Goal: Book appointment/travel/reservation

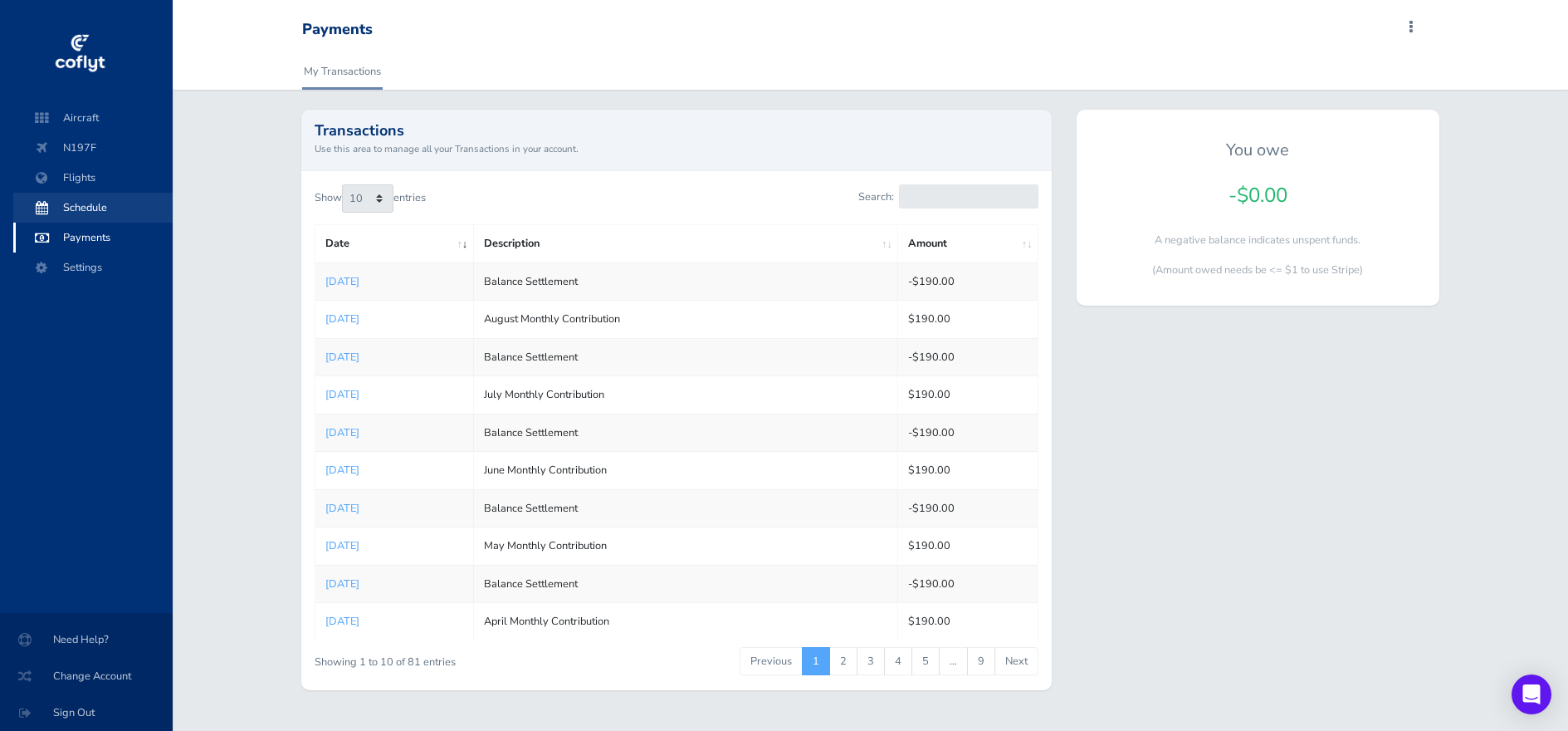
click at [76, 214] on span "Schedule" at bounding box center [93, 208] width 127 height 30
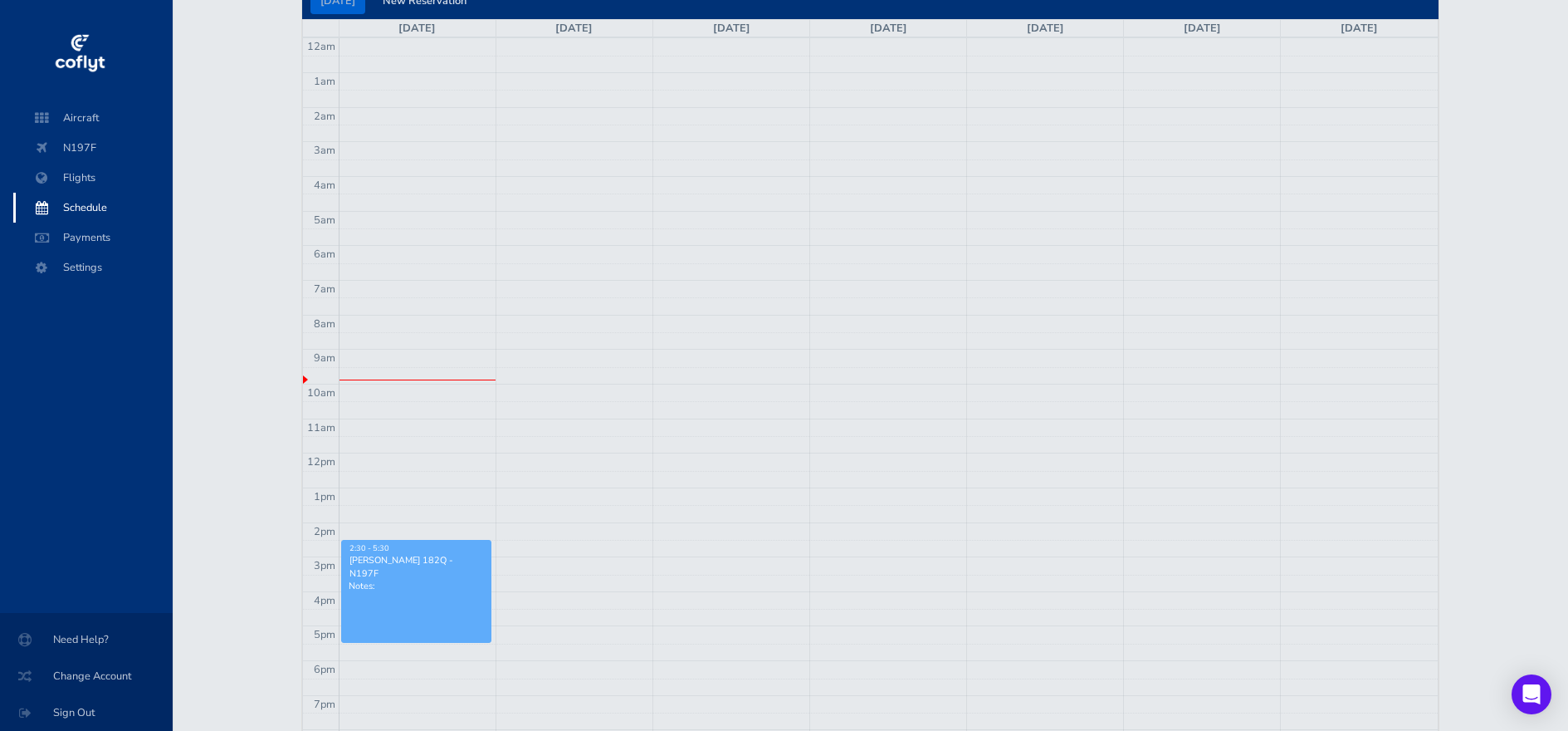
scroll to position [177, 0]
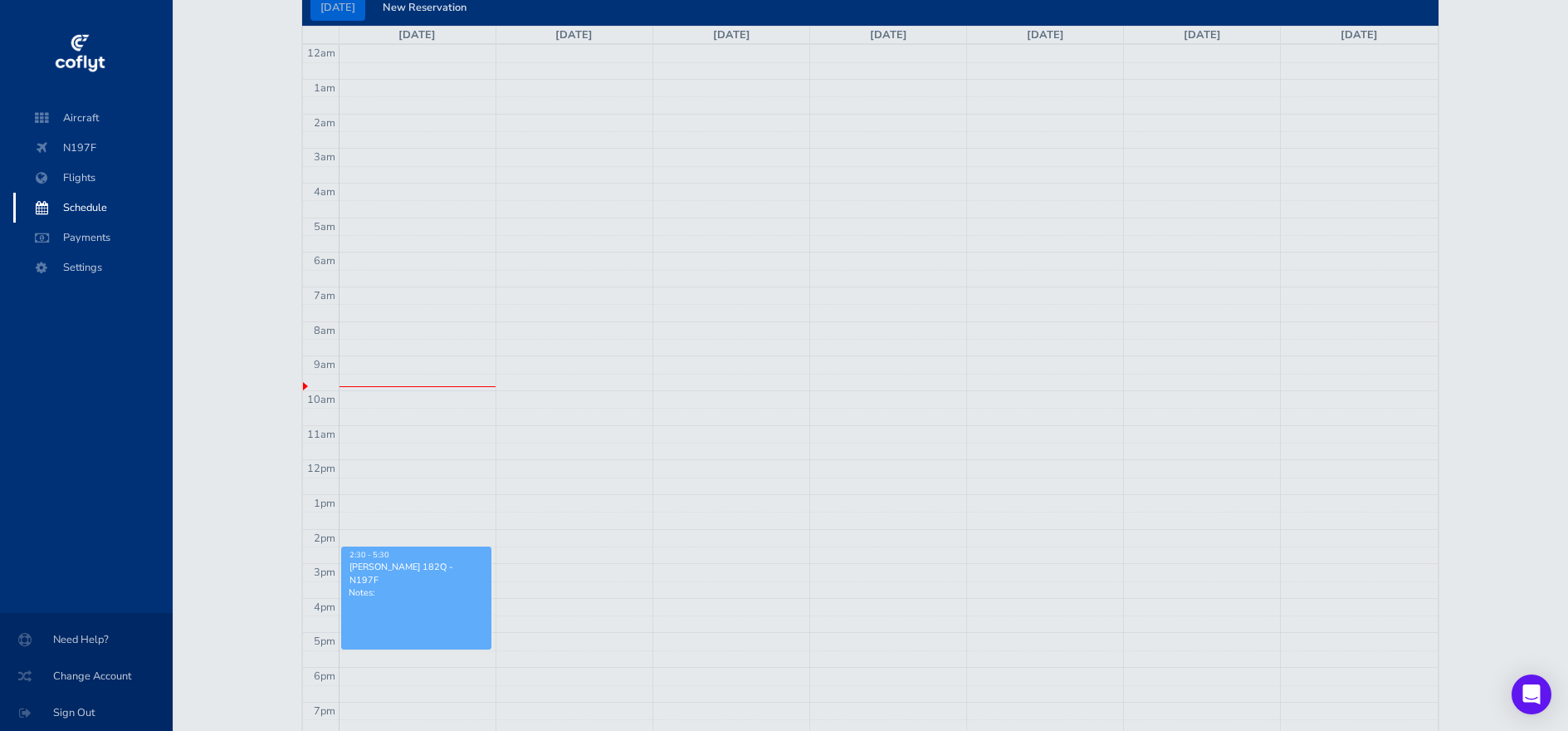
click at [415, 587] on p "Notes:" at bounding box center [416, 592] width 135 height 12
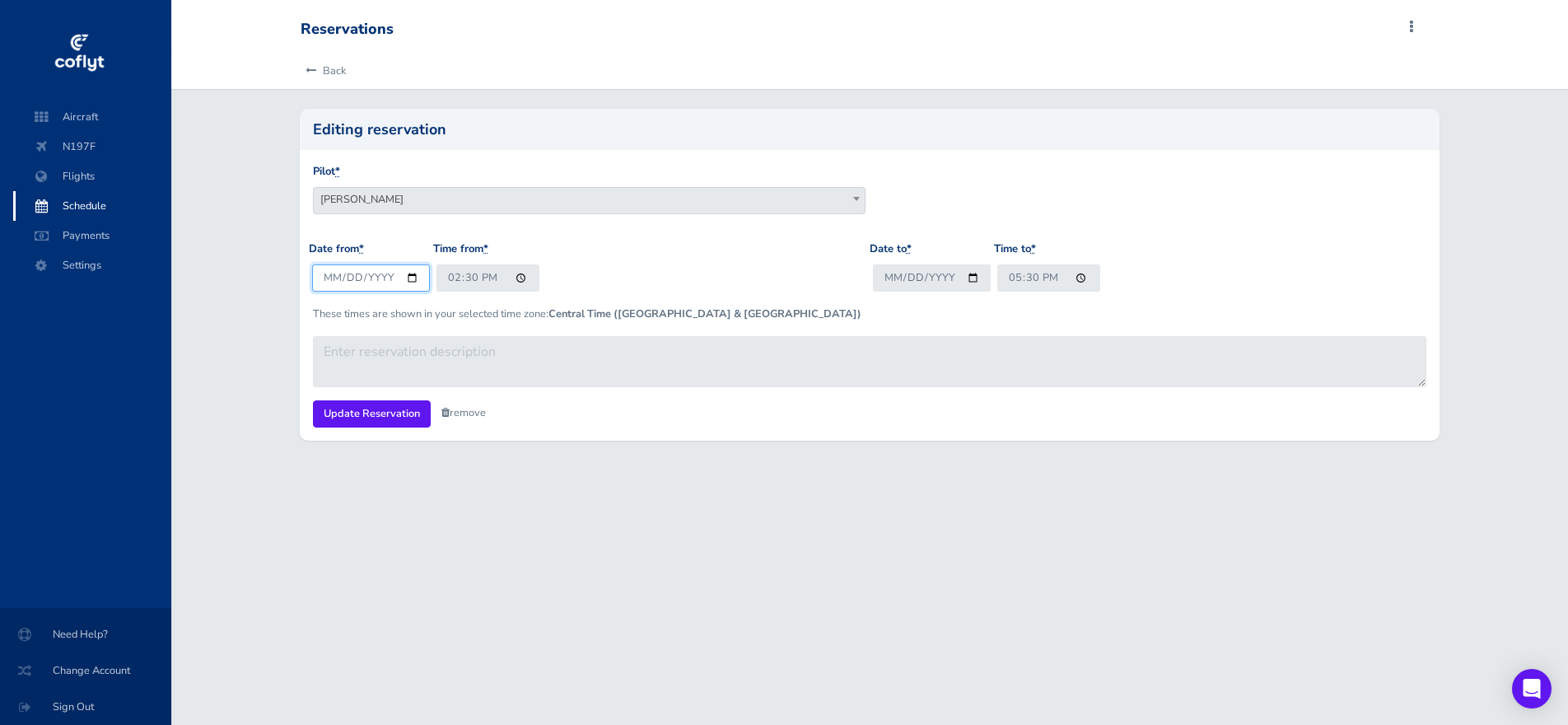
click at [410, 275] on input "[DATE]" at bounding box center [371, 278] width 118 height 27
click at [412, 279] on input "[DATE]" at bounding box center [371, 278] width 118 height 27
type input "[DATE]"
click at [491, 282] on input "14:30" at bounding box center [488, 278] width 103 height 27
click at [517, 277] on input "14:30" at bounding box center [488, 278] width 103 height 27
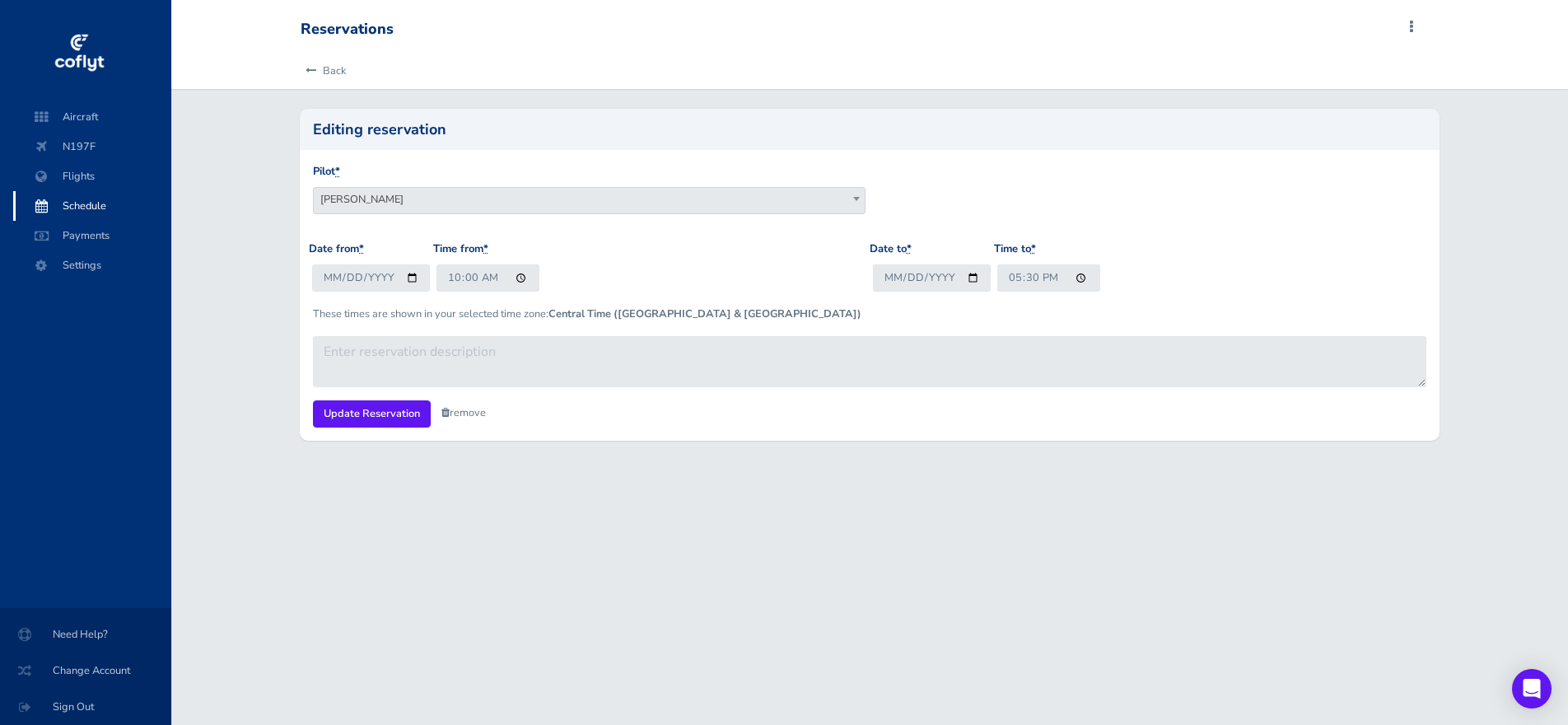
type input "10:00"
click at [704, 260] on div "Date from * 2025-09-06 Time from * 10:00" at bounding box center [589, 272] width 561 height 64
click at [967, 278] on input "2025-08-31" at bounding box center [932, 278] width 118 height 27
type input "2025-09-06"
click at [1077, 279] on input "17:30" at bounding box center [1049, 278] width 103 height 27
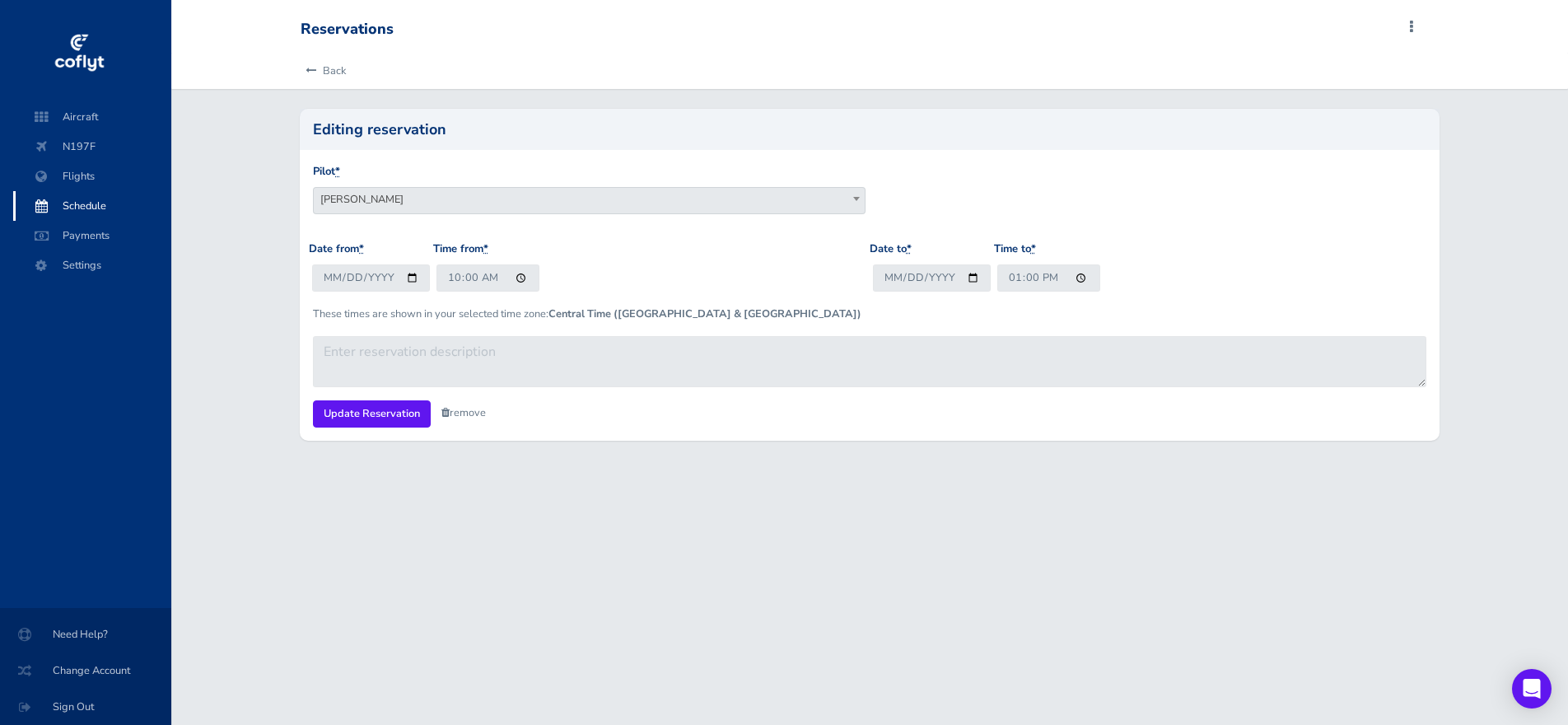
type input "13:00"
click at [1209, 324] on div "These times are shown in your selected time zone: Central Time (US & Canada)" at bounding box center [869, 326] width 1120 height 17
click at [341, 71] on link "Back" at bounding box center [323, 71] width 45 height 36
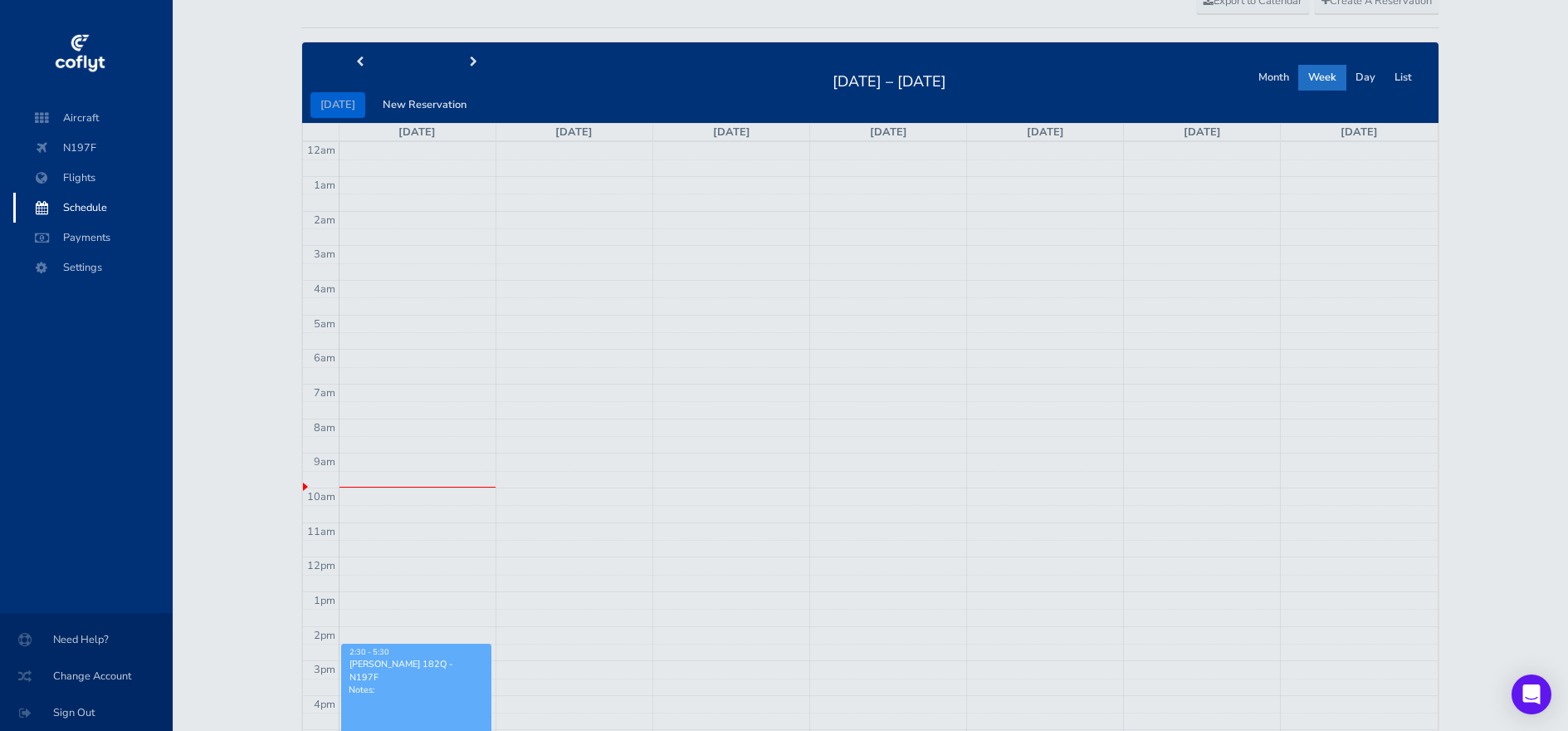
scroll to position [82, 0]
